Goal: Entertainment & Leisure: Consume media (video, audio)

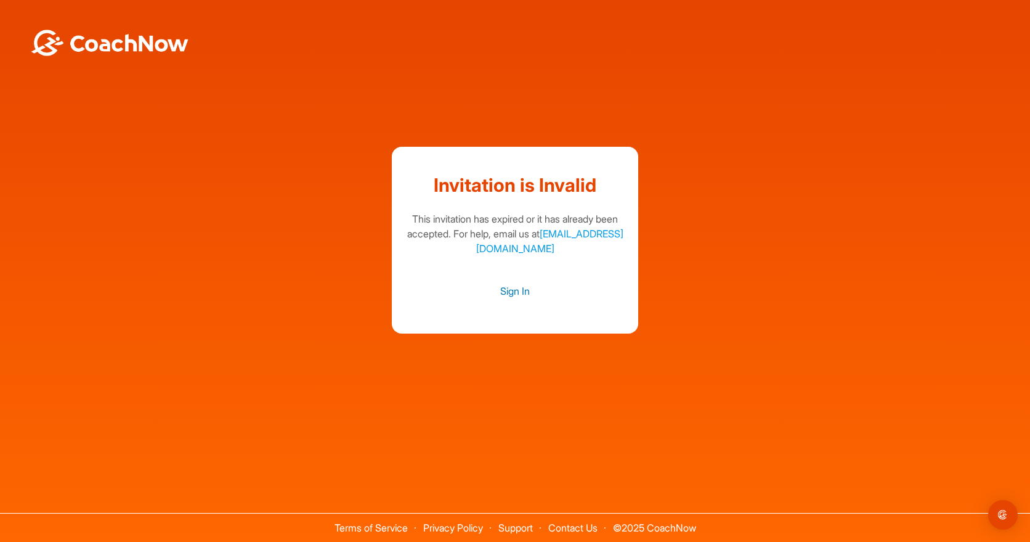
click at [515, 293] on link "Sign In" at bounding box center [515, 291] width 222 height 16
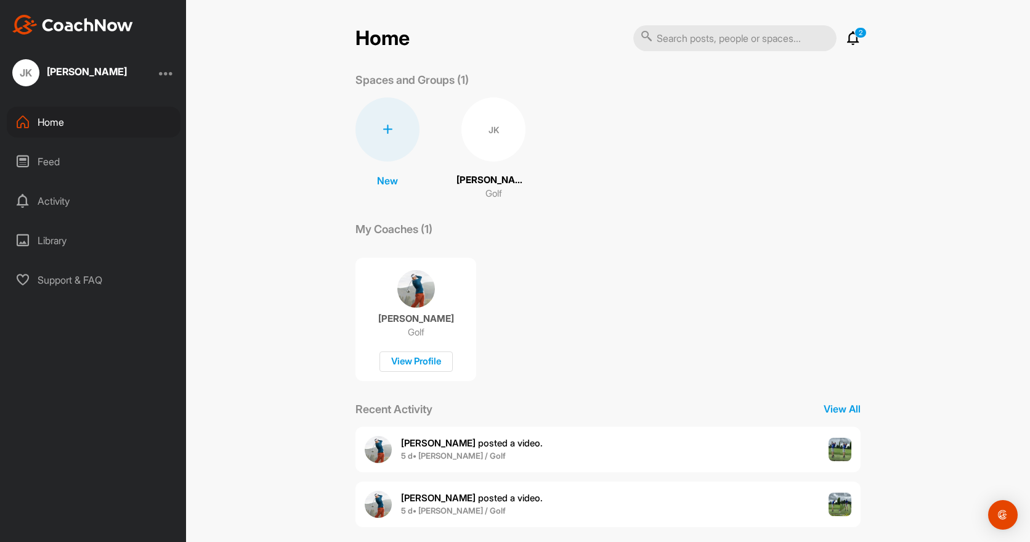
click at [489, 177] on p "[PERSON_NAME]" at bounding box center [494, 180] width 74 height 14
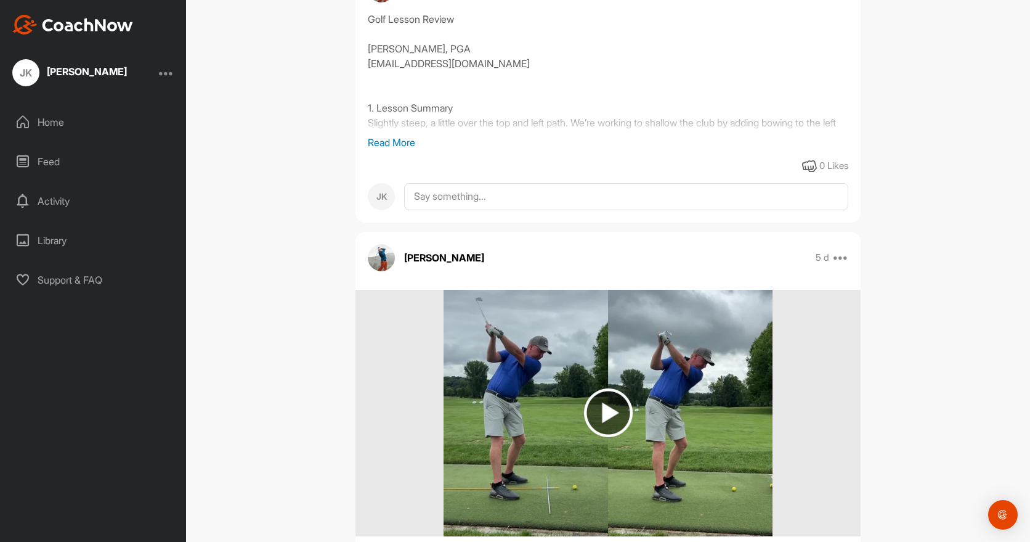
scroll to position [423, 0]
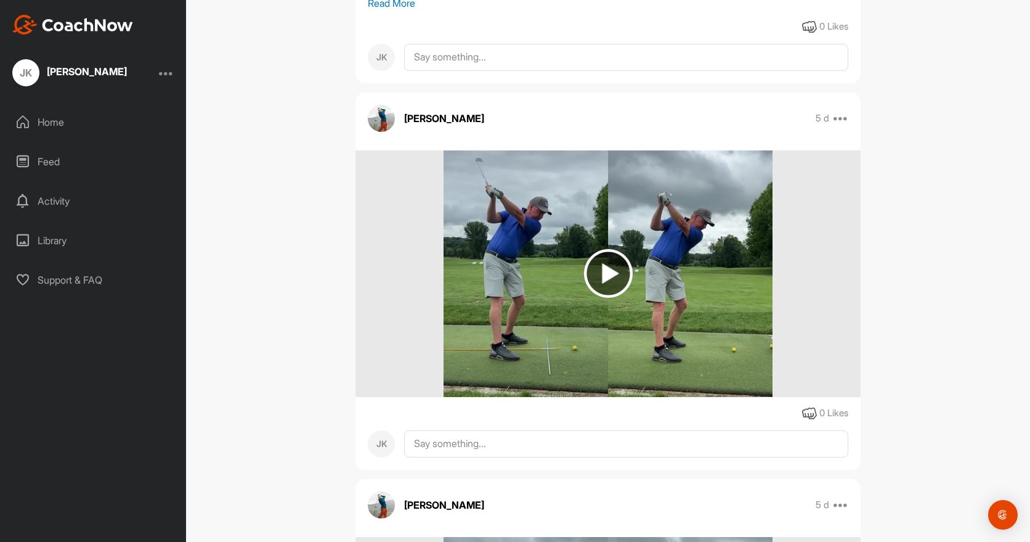
click at [603, 271] on img at bounding box center [608, 273] width 49 height 49
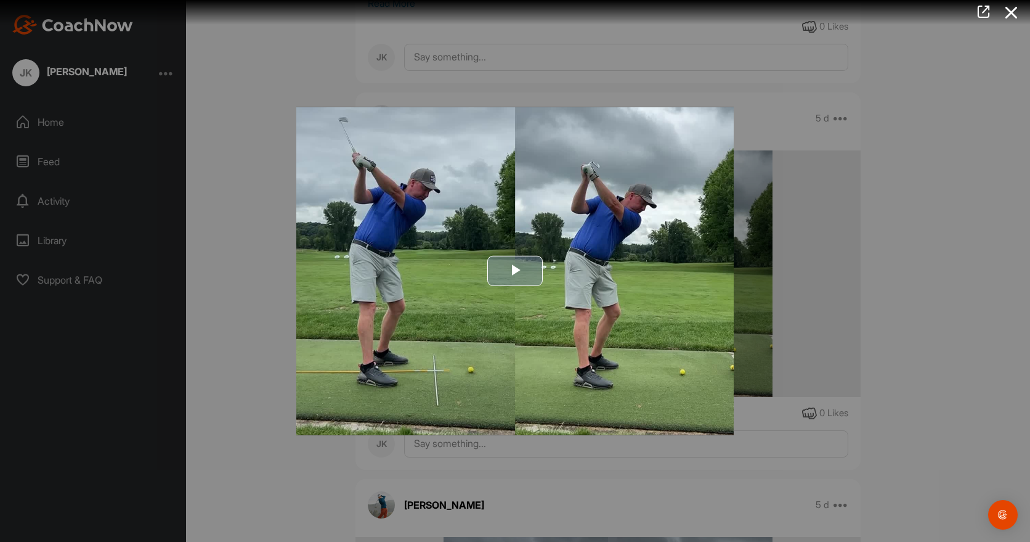
click at [515, 271] on span "Video Player" at bounding box center [515, 271] width 0 height 0
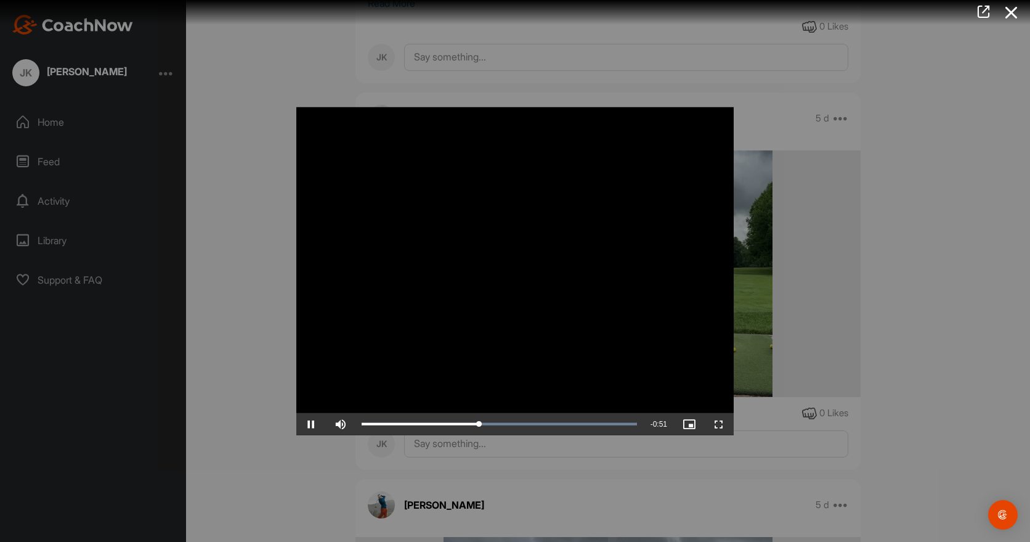
click at [550, 334] on video "Video Player" at bounding box center [514, 271] width 437 height 328
click at [941, 343] on div at bounding box center [515, 271] width 1030 height 542
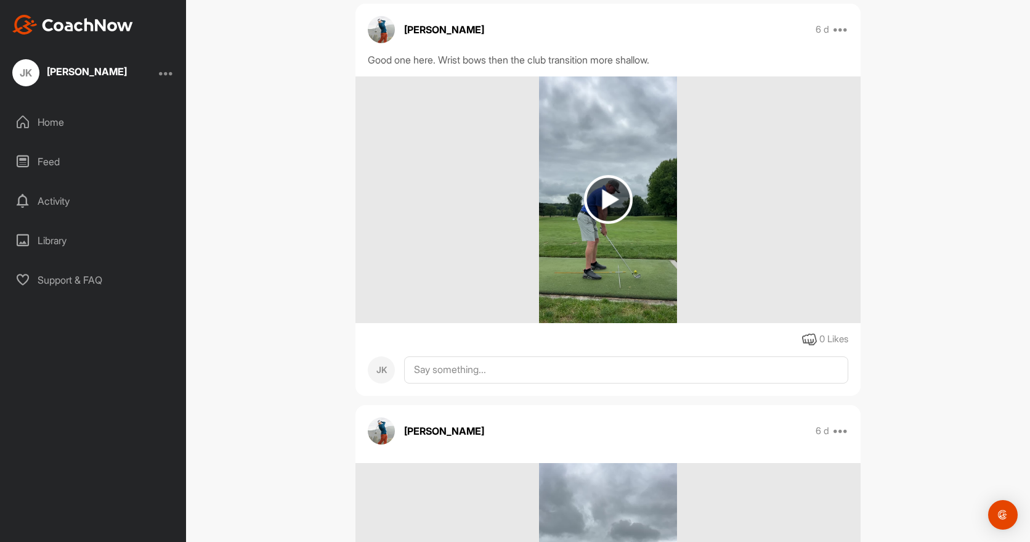
scroll to position [1168, 0]
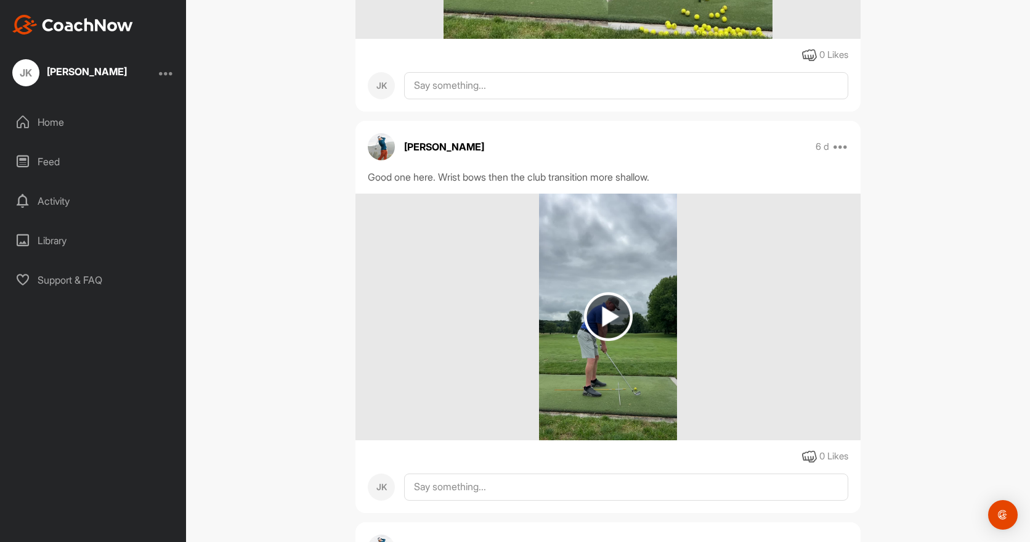
click at [616, 317] on img at bounding box center [608, 316] width 49 height 49
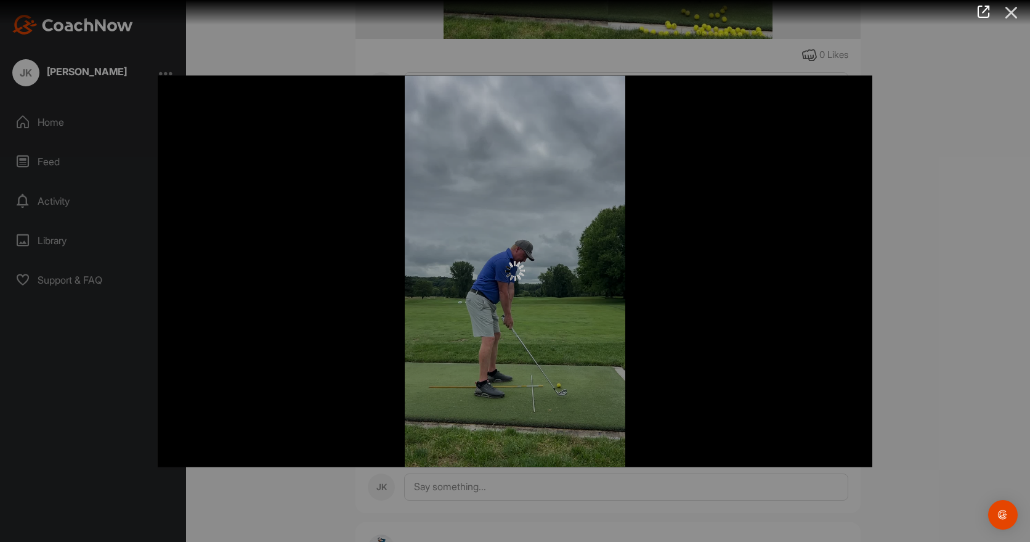
click at [1015, 13] on icon at bounding box center [1012, 12] width 28 height 23
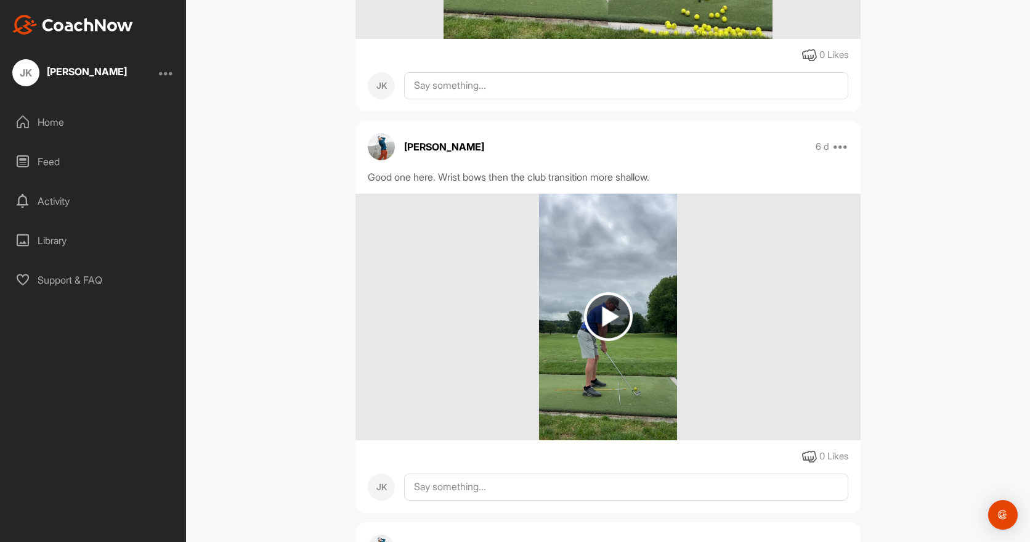
scroll to position [906, 0]
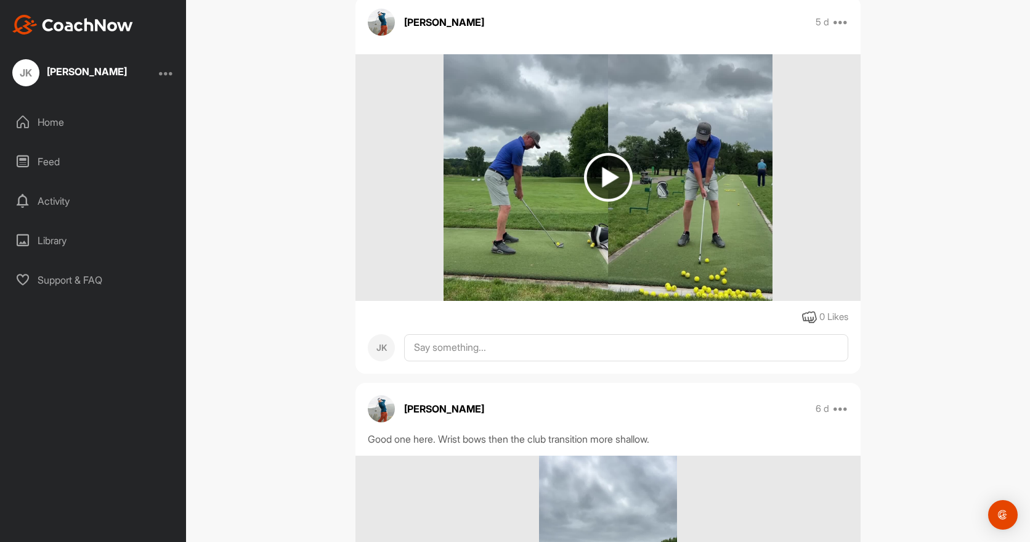
click at [601, 181] on img at bounding box center [608, 177] width 49 height 49
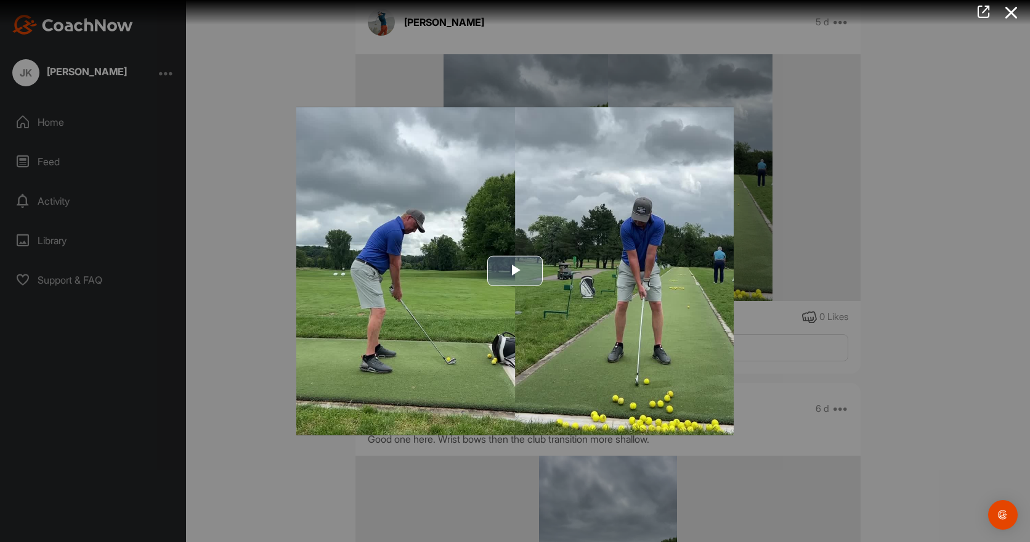
click at [515, 271] on span "Video Player" at bounding box center [515, 271] width 0 height 0
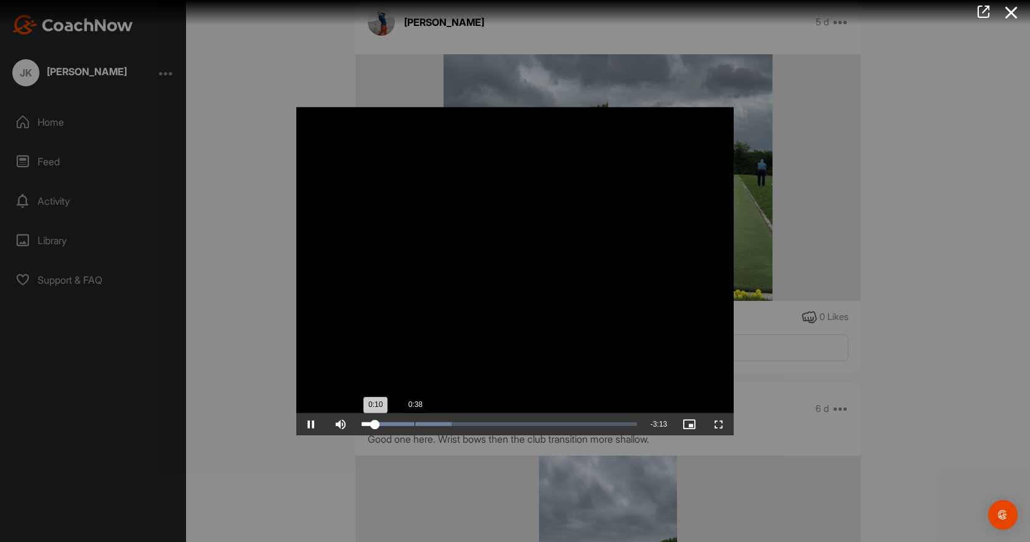
click at [415, 422] on div "0:38" at bounding box center [415, 424] width 1 height 4
click at [452, 419] on div "Loaded : 34.34% 1:06 0:42" at bounding box center [500, 424] width 288 height 22
click at [543, 419] on div "Loaded : 48.41% 2:07 1:07" at bounding box center [500, 424] width 288 height 22
click at [315, 424] on span "Video Player" at bounding box center [311, 424] width 30 height 0
click at [1016, 14] on icon at bounding box center [1012, 12] width 28 height 23
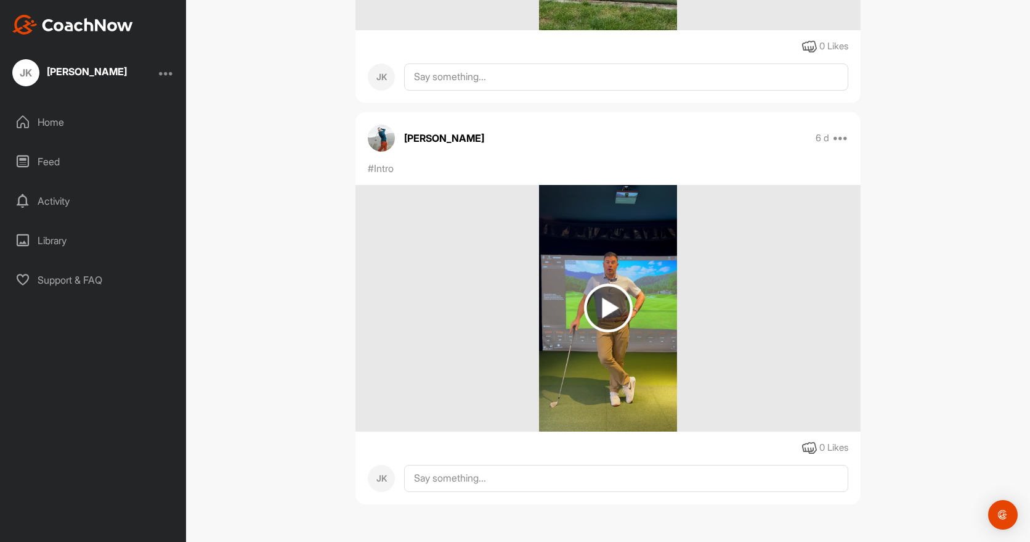
scroll to position [2038, 0]
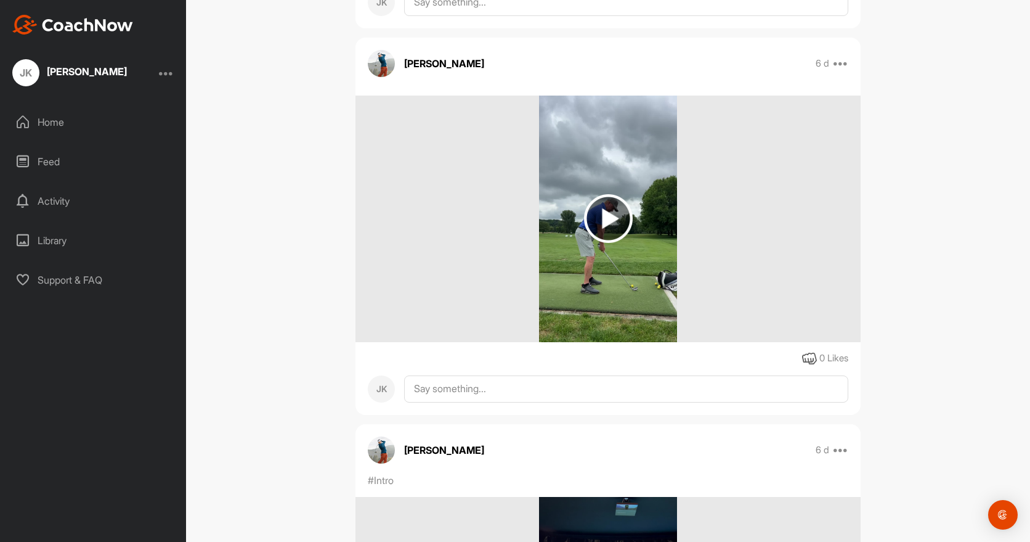
click at [602, 218] on img at bounding box center [608, 218] width 49 height 49
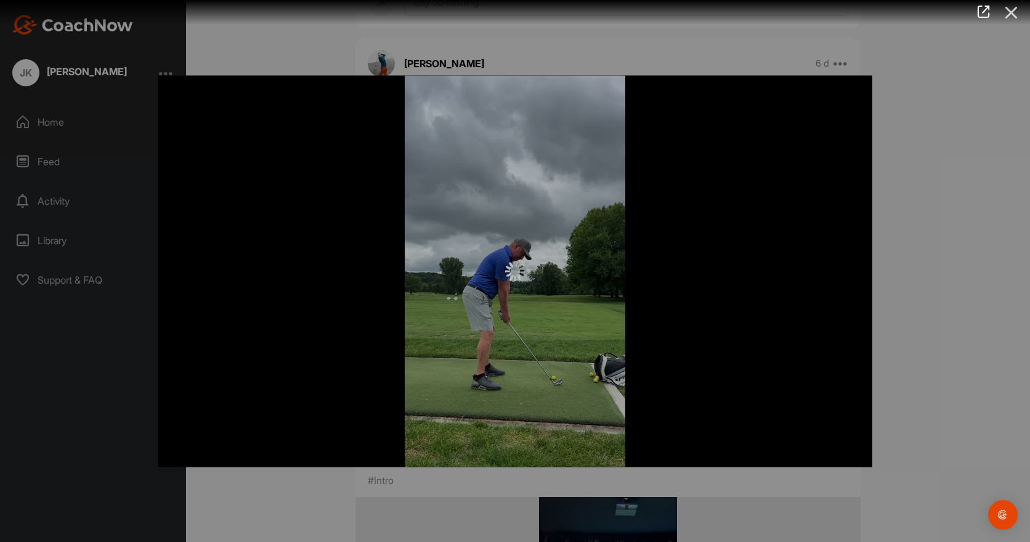
click at [1015, 12] on icon at bounding box center [1012, 12] width 28 height 23
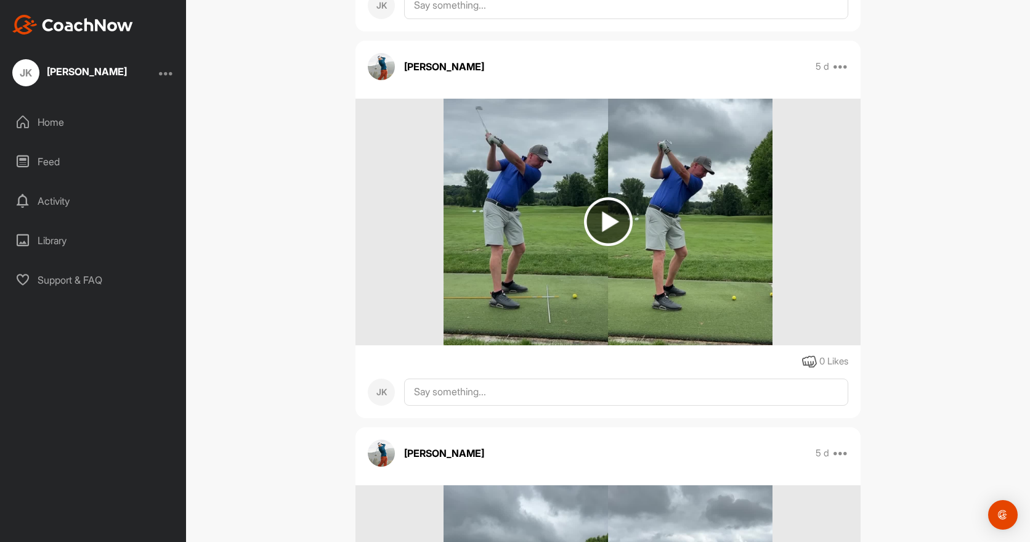
scroll to position [362, 0]
